Goal: Task Accomplishment & Management: Complete application form

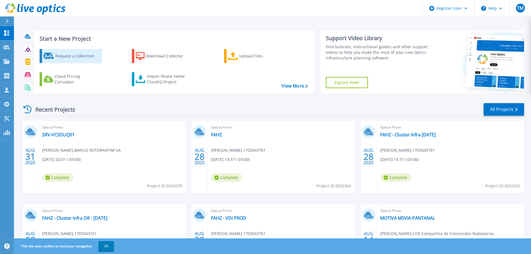
click at [83, 58] on div "Request a Collection" at bounding box center [77, 55] width 45 height 11
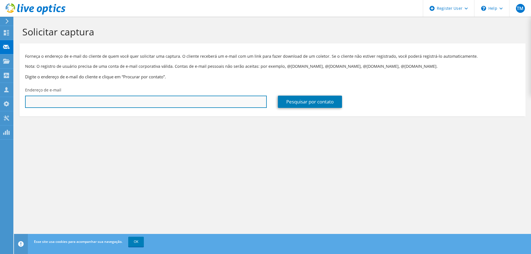
click at [72, 96] on input "text" at bounding box center [146, 102] width 242 height 12
paste input "Name Attendance Response Adriano Czocher Required Attendee Accepted"
type input "Name Attendance Response Adriano Czocher Required Attendee Accepted"
drag, startPoint x: 209, startPoint y: 103, endPoint x: 18, endPoint y: 103, distance: 190.4
click at [18, 103] on section "Solicitar captura Forneça o endereço de e-mail do cliente de quem você quer sol…" at bounding box center [272, 80] width 517 height 127
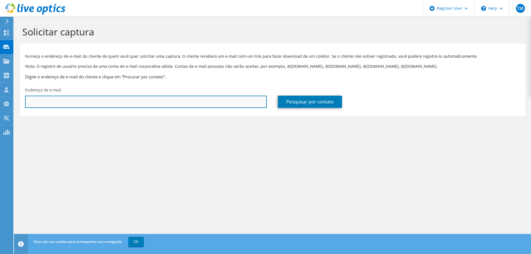
click at [52, 106] on input "text" at bounding box center [146, 102] width 242 height 12
paste input "Adriano Czocher;"
drag, startPoint x: 112, startPoint y: 103, endPoint x: 7, endPoint y: 83, distance: 107.0
click at [7, 83] on div "TM Usuário Dell Thiago Mariano Thiago.Mariano@Dell.com Dell My Profile Log Out …" at bounding box center [265, 127] width 531 height 254
click at [112, 101] on input "Adriano Czocher;" at bounding box center [146, 102] width 242 height 12
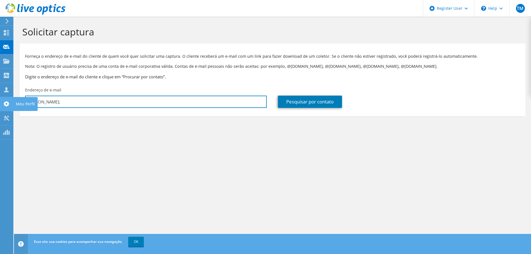
drag, startPoint x: 91, startPoint y: 103, endPoint x: 7, endPoint y: 102, distance: 83.9
click at [7, 102] on div "TM Usuário Dell Thiago Mariano Thiago.Mariano@Dell.com Dell My Profile Log Out …" at bounding box center [265, 127] width 531 height 254
type input "Adriano Czoc"
drag, startPoint x: 68, startPoint y: 100, endPoint x: 17, endPoint y: 94, distance: 51.9
click at [17, 94] on section "Solicitar captura Forneça o endereço de e-mail do cliente de quem você quer sol…" at bounding box center [272, 80] width 517 height 127
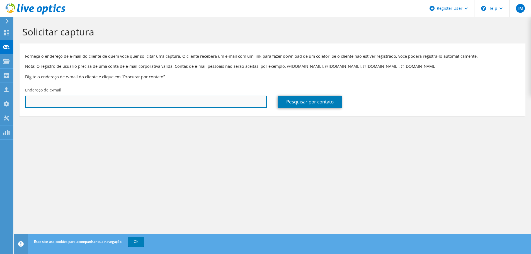
click at [103, 102] on input "text" at bounding box center [146, 102] width 242 height 12
click at [82, 102] on input "adriano.czocher@" at bounding box center [146, 102] width 242 height 12
paste input "adriano.czocher@votorantim.com"
drag, startPoint x: 62, startPoint y: 102, endPoint x: 10, endPoint y: 97, distance: 52.4
click at [10, 97] on div "TM Usuário Dell Thiago Mariano Thiago.Mariano@Dell.com Dell My Profile Log Out …" at bounding box center [265, 127] width 531 height 254
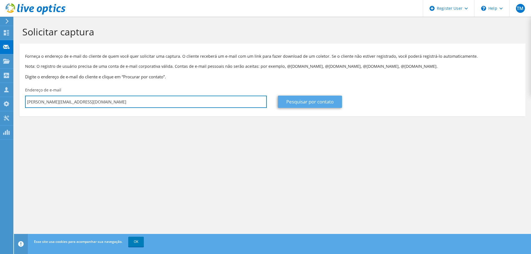
type input "adriano.czocher@votorantim.com"
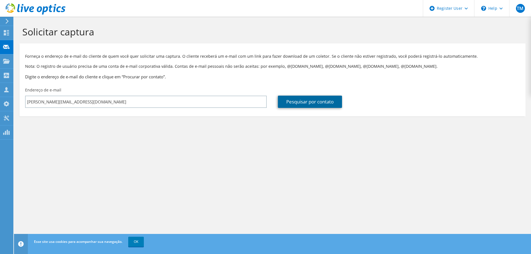
click at [302, 102] on link "Pesquisar por contato" at bounding box center [310, 102] width 64 height 12
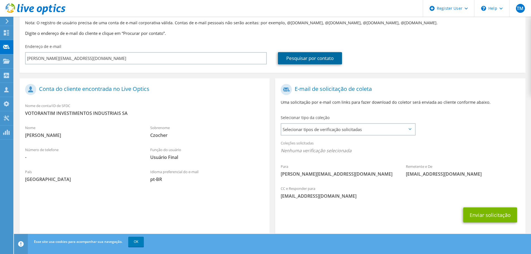
scroll to position [51, 0]
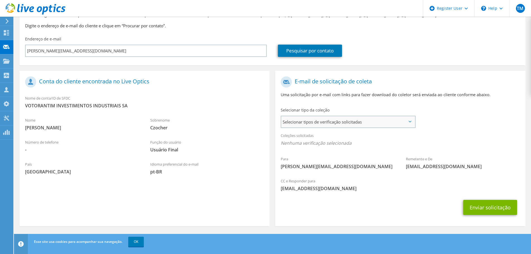
click at [331, 121] on span "Selecionar tipos de verificação solicitadas" at bounding box center [348, 121] width 134 height 11
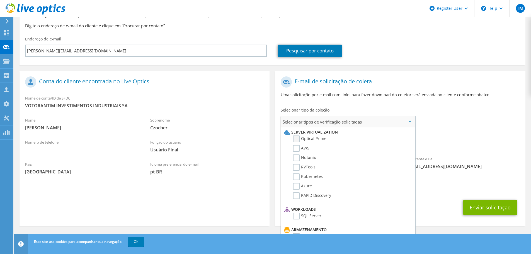
click at [312, 138] on label "Optical Prime" at bounding box center [309, 139] width 33 height 7
click at [0, 0] on input "Optical Prime" at bounding box center [0, 0] width 0 height 0
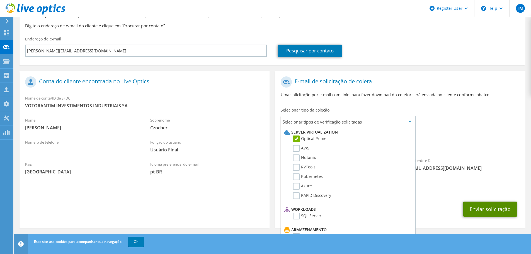
click at [500, 210] on button "Enviar solicitação" at bounding box center [490, 209] width 54 height 15
